Goal: Task Accomplishment & Management: Manage account settings

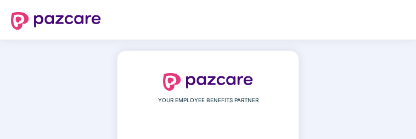
scroll to position [106, 0]
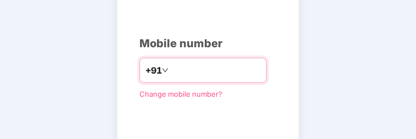
type input "**********"
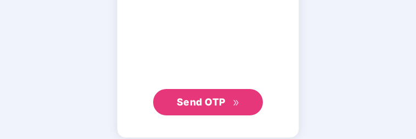
scroll to position [215, 0]
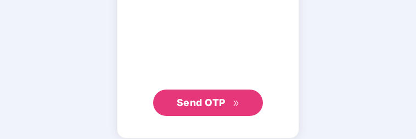
click at [196, 103] on span "Send OTP" at bounding box center [201, 102] width 49 height 12
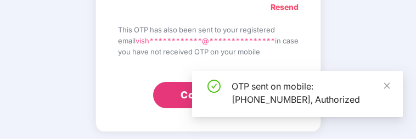
scroll to position [66, 0]
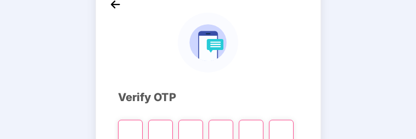
type input "*"
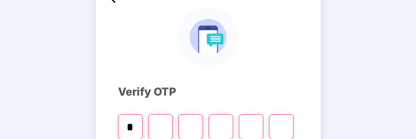
type input "*"
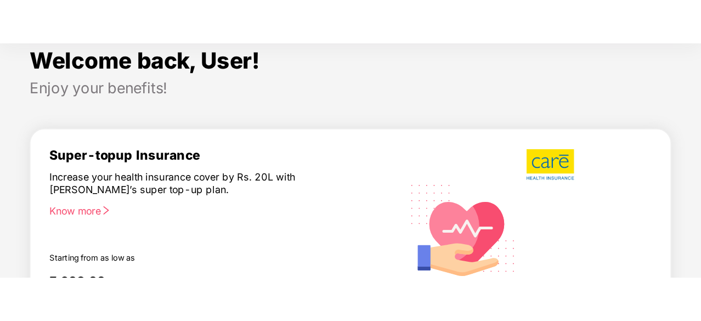
scroll to position [36, 0]
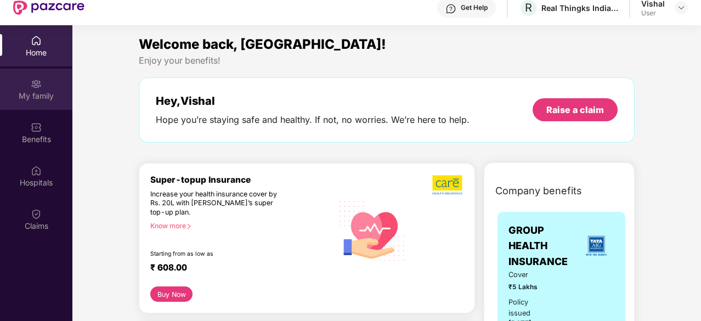
click at [31, 90] on div "My family" at bounding box center [36, 95] width 72 height 11
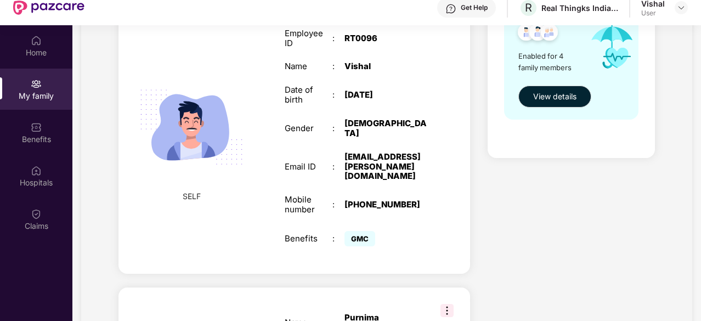
scroll to position [219, 0]
